Goal: Information Seeking & Learning: Learn about a topic

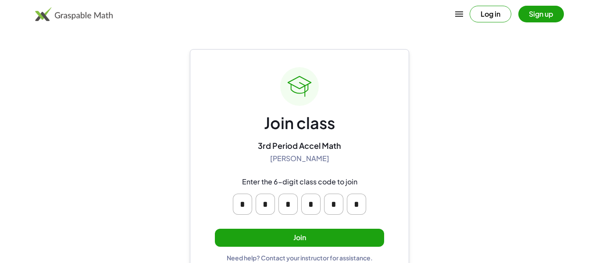
scroll to position [17, 0]
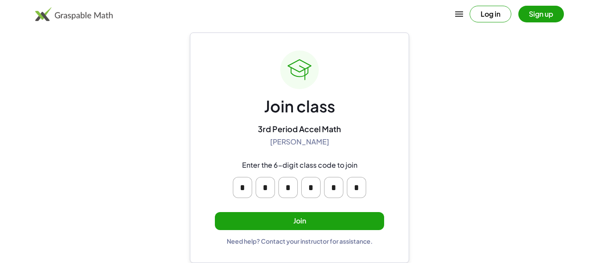
click at [343, 222] on button "Join" at bounding box center [299, 221] width 169 height 18
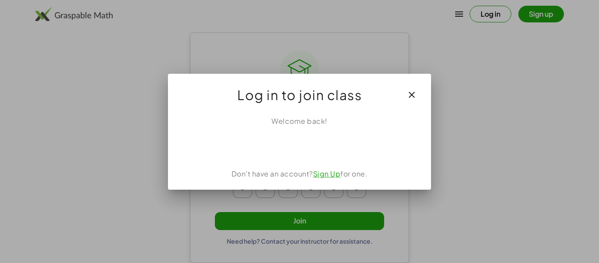
scroll to position [0, 0]
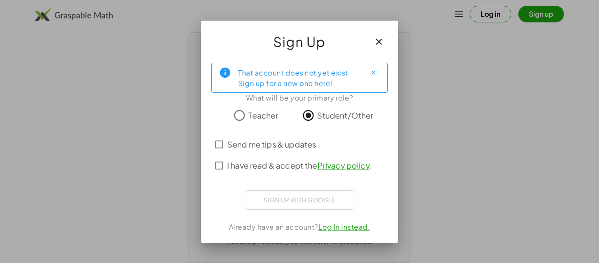
click at [262, 147] on span "Send me tips & updates" at bounding box center [271, 144] width 89 height 12
click at [268, 164] on span "I have read & accept the Privacy policy ." at bounding box center [299, 165] width 145 height 12
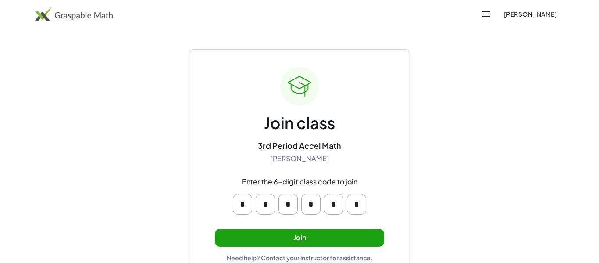
scroll to position [17, 0]
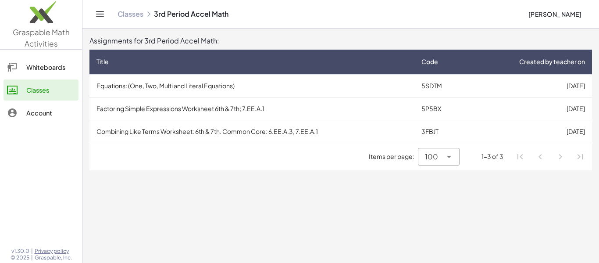
click at [560, 156] on li "Pagination Navigation" at bounding box center [561, 157] width 16 height 16
click at [540, 154] on li "Pagination Navigation" at bounding box center [541, 157] width 16 height 16
click at [517, 155] on li "Pagination Navigation" at bounding box center [520, 157] width 16 height 16
click at [454, 153] on div "100 ***" at bounding box center [438, 157] width 41 height 18
click at [449, 224] on div "All" at bounding box center [438, 221] width 27 height 11
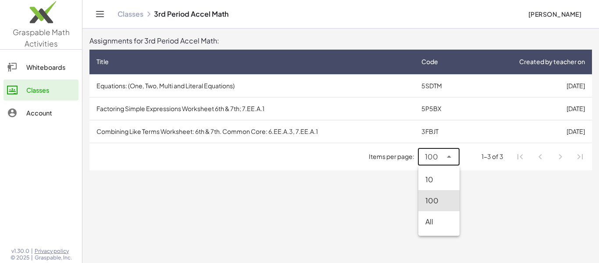
type input "**"
click at [53, 67] on div "Whiteboards" at bounding box center [50, 67] width 49 height 11
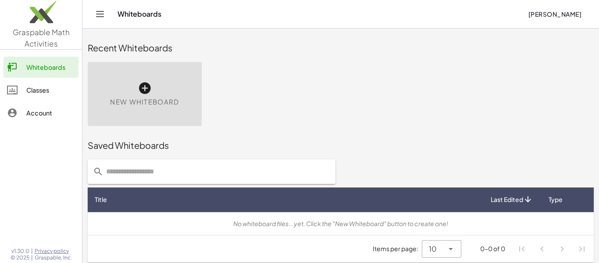
click at [58, 86] on div "Classes" at bounding box center [50, 90] width 49 height 11
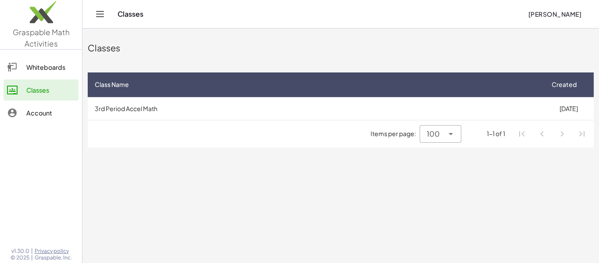
click at [206, 124] on div "Items per page: 100 *** 1-1 of 1" at bounding box center [341, 133] width 506 height 27
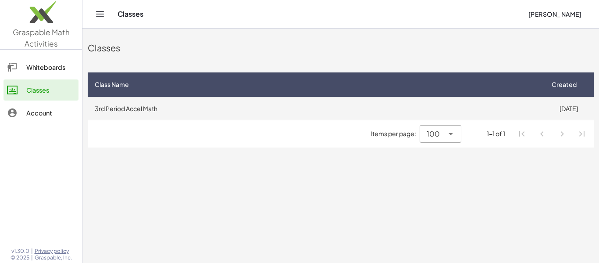
click at [204, 118] on td "3rd Period Accel Math" at bounding box center [316, 108] width 456 height 23
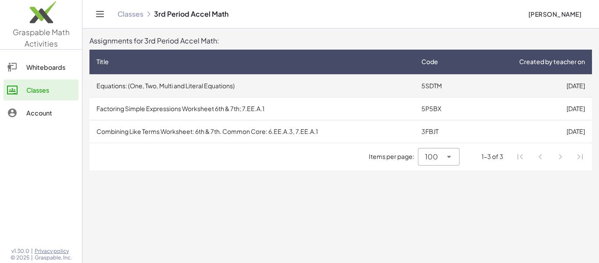
click at [230, 89] on td "Equations: (One, Two, Multi and Literal Equations)" at bounding box center [251, 85] width 325 height 23
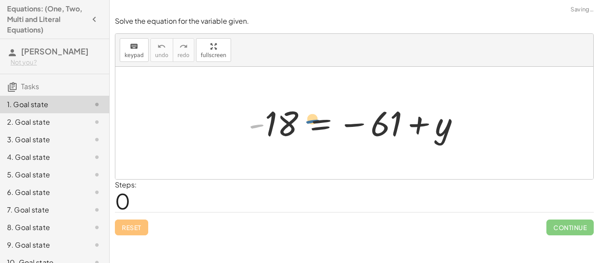
drag, startPoint x: 256, startPoint y: 114, endPoint x: 313, endPoint y: 109, distance: 56.8
click at [313, 109] on div at bounding box center [357, 122] width 227 height 43
drag, startPoint x: 364, startPoint y: 124, endPoint x: 334, endPoint y: 122, distance: 29.9
click at [334, 122] on div at bounding box center [357, 122] width 227 height 43
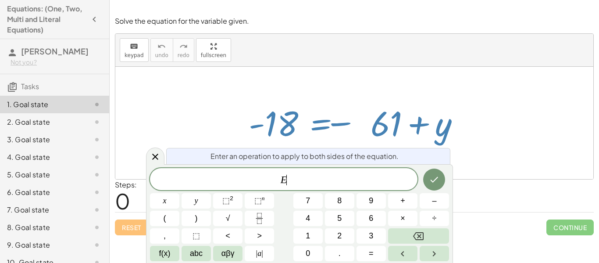
scroll to position [0, 0]
click at [334, 122] on div at bounding box center [357, 122] width 227 height 43
drag, startPoint x: 347, startPoint y: 124, endPoint x: 234, endPoint y: 109, distance: 113.7
click at [234, 109] on div "- 18 = − 61 + y" at bounding box center [354, 123] width 478 height 112
click at [377, 116] on div at bounding box center [357, 122] width 227 height 43
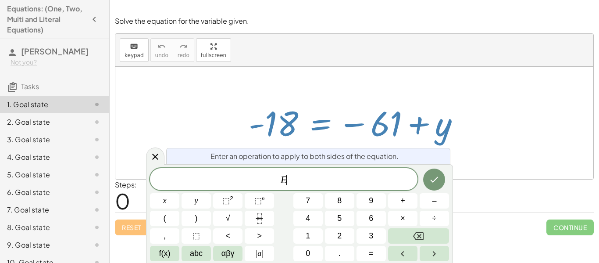
click at [365, 105] on div at bounding box center [357, 122] width 227 height 43
click at [156, 153] on icon at bounding box center [155, 156] width 11 height 11
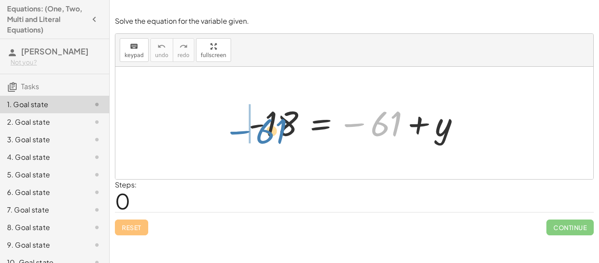
drag, startPoint x: 359, startPoint y: 123, endPoint x: 246, endPoint y: 130, distance: 113.4
click at [246, 130] on div at bounding box center [357, 122] width 227 height 43
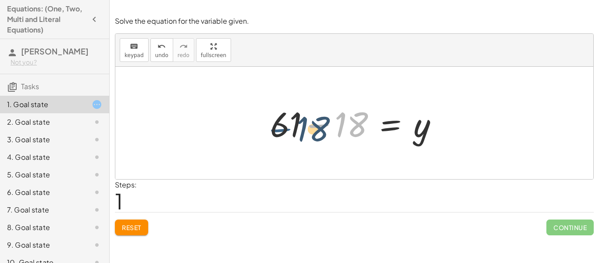
drag, startPoint x: 324, startPoint y: 125, endPoint x: 286, endPoint y: 129, distance: 38.4
click at [286, 129] on div at bounding box center [358, 122] width 184 height 45
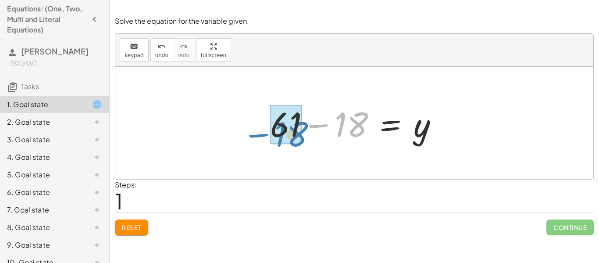
drag, startPoint x: 340, startPoint y: 133, endPoint x: 279, endPoint y: 142, distance: 61.7
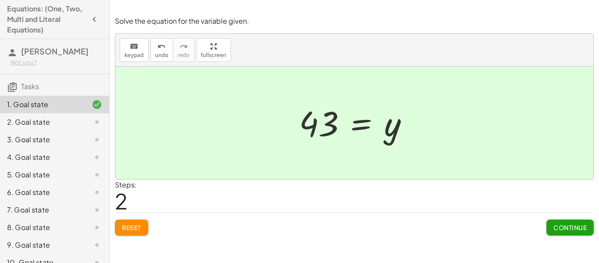
click at [576, 229] on span "Continue" at bounding box center [570, 227] width 33 height 8
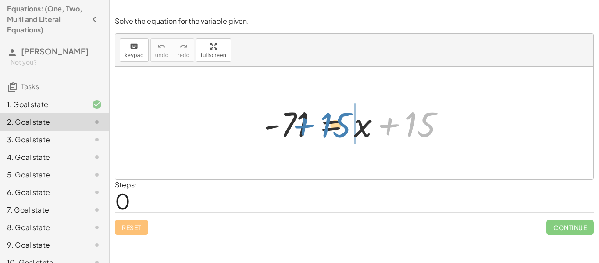
drag, startPoint x: 389, startPoint y: 126, endPoint x: 297, endPoint y: 126, distance: 92.1
click at [297, 126] on div at bounding box center [358, 122] width 196 height 45
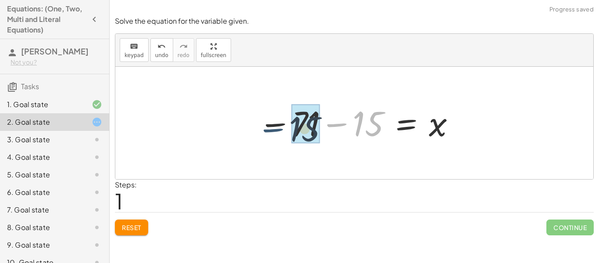
drag, startPoint x: 337, startPoint y: 123, endPoint x: 267, endPoint y: 127, distance: 70.3
click at [267, 127] on div at bounding box center [357, 122] width 207 height 43
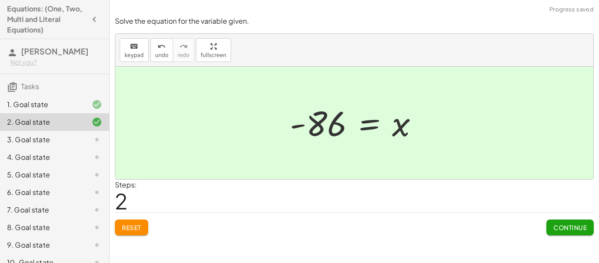
click at [566, 225] on span "Continue" at bounding box center [570, 227] width 33 height 8
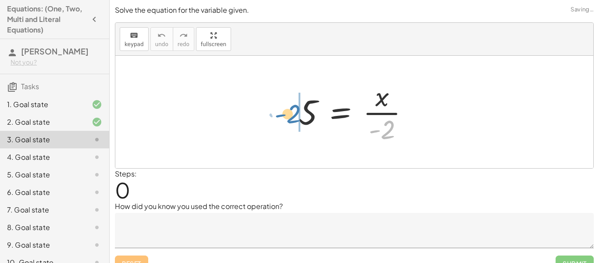
drag, startPoint x: 390, startPoint y: 125, endPoint x: 299, endPoint y: 110, distance: 92.9
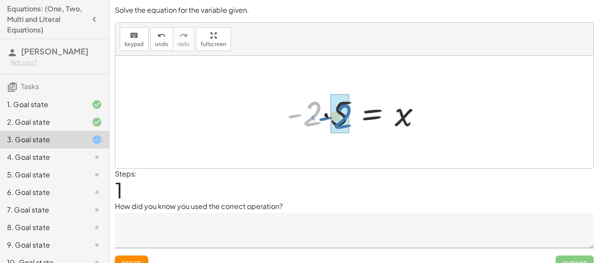
drag, startPoint x: 306, startPoint y: 116, endPoint x: 337, endPoint y: 119, distance: 31.3
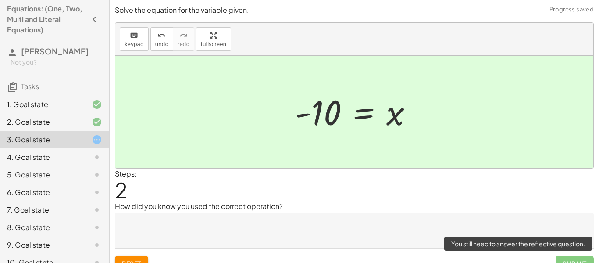
click at [576, 260] on span "Submit" at bounding box center [575, 263] width 38 height 16
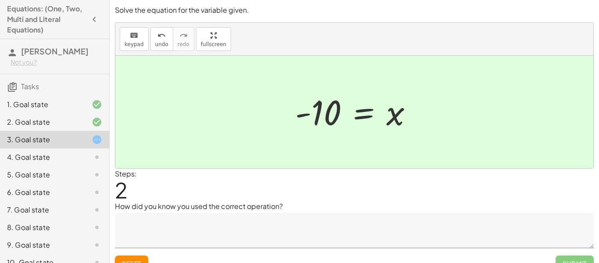
scroll to position [14, 0]
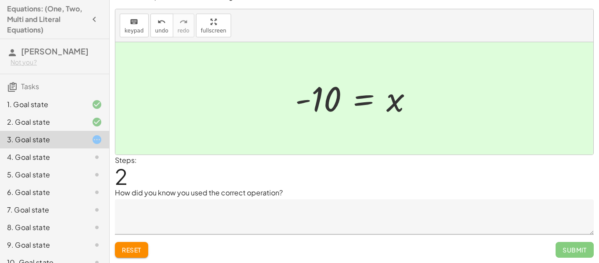
click at [465, 222] on textarea at bounding box center [354, 216] width 479 height 35
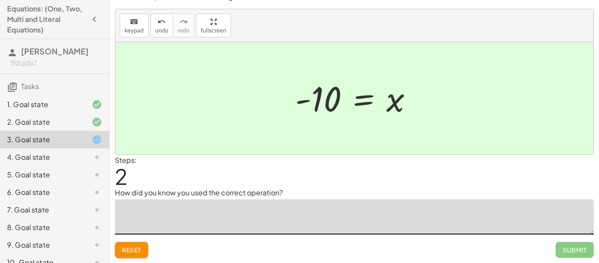
click at [130, 256] on button "Reset" at bounding box center [131, 250] width 33 height 16
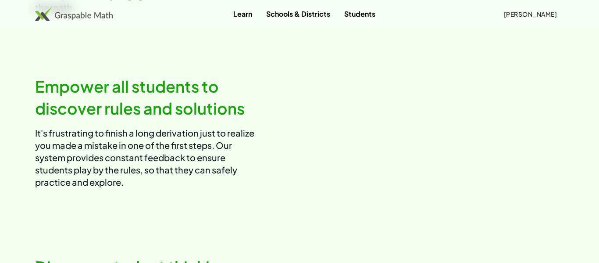
scroll to position [806, 0]
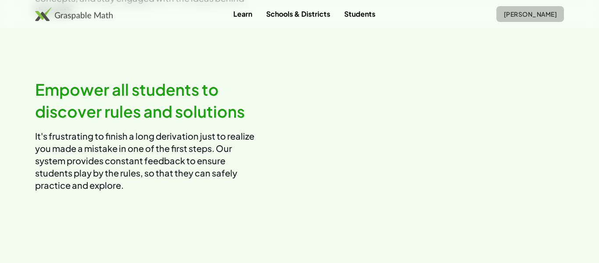
click at [551, 11] on span "[PERSON_NAME]" at bounding box center [531, 14] width 54 height 8
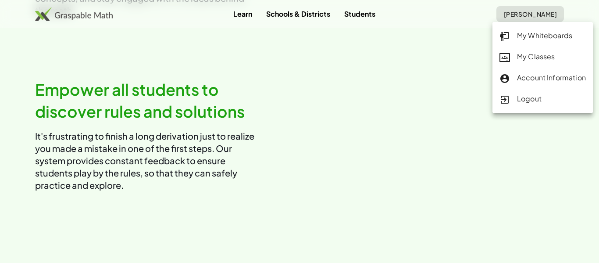
click at [553, 58] on div "My Classes" at bounding box center [543, 56] width 86 height 11
